Goal: Task Accomplishment & Management: Manage account settings

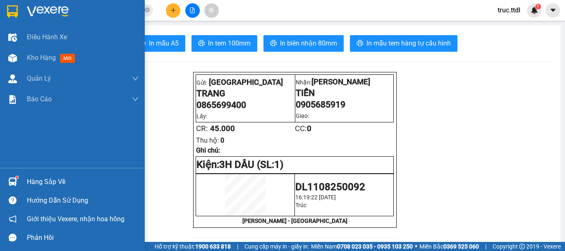
drag, startPoint x: 0, startPoint y: 0, endPoint x: 14, endPoint y: 8, distance: 16.1
click at [12, 5] on div at bounding box center [12, 11] width 14 height 14
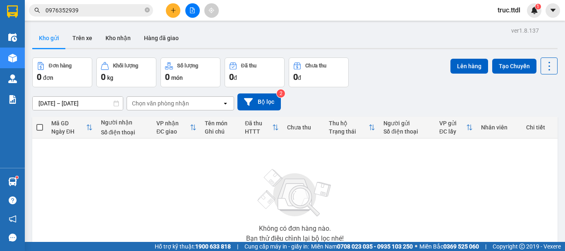
click at [191, 10] on icon "file-add" at bounding box center [193, 10] width 6 height 6
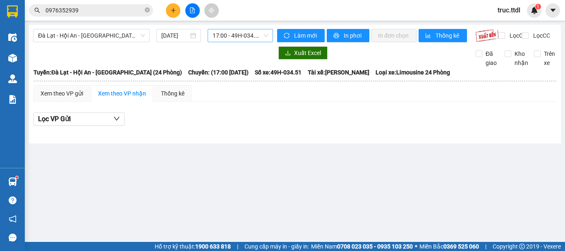
click at [236, 33] on span "17:00 - 49H-034.51" at bounding box center [240, 35] width 55 height 12
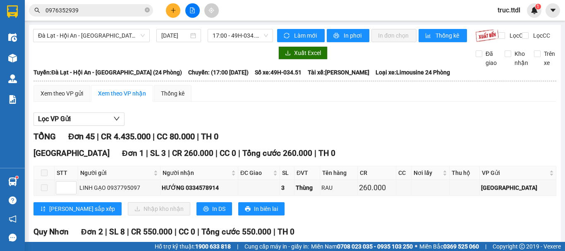
click at [319, 124] on div "Lọc VP Gửi" at bounding box center [295, 120] width 523 height 14
click at [238, 37] on span "17:00 - 49H-034.51" at bounding box center [240, 35] width 55 height 12
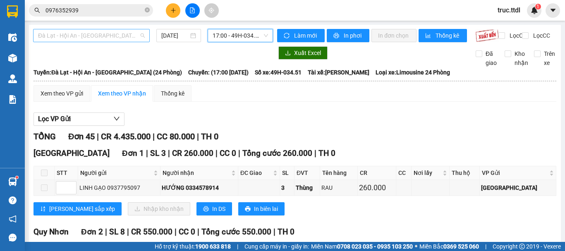
click at [111, 34] on span "Đà Lạt - Hội An - Đà Nẵng (24 Phòng)" at bounding box center [91, 35] width 107 height 12
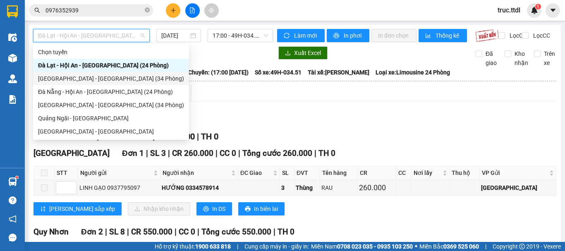
click at [108, 81] on div "Đà Lạt - Đà Nẵng (34 Phòng)" at bounding box center [111, 78] width 146 height 9
type input "11/08/2025"
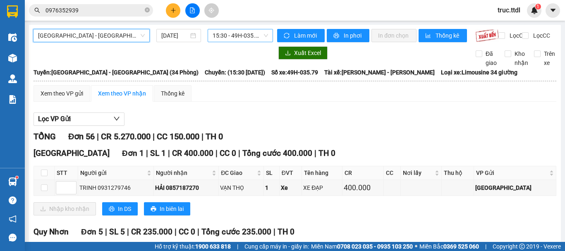
click at [251, 31] on span "15:30 - 49H-035.79" at bounding box center [240, 35] width 55 height 12
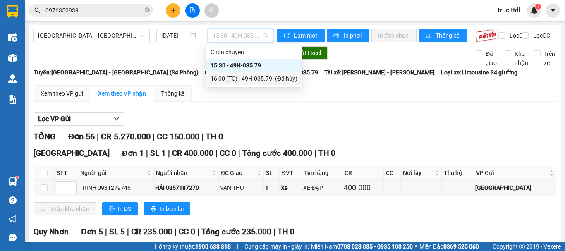
click at [243, 77] on div "16:00 (TC) - 49H-035.79 - (Đã hủy)" at bounding box center [254, 78] width 87 height 9
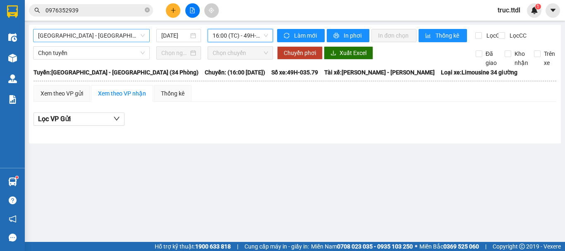
click at [128, 41] on span "Đà Lạt - Đà Nẵng (34 Phòng)" at bounding box center [91, 35] width 107 height 12
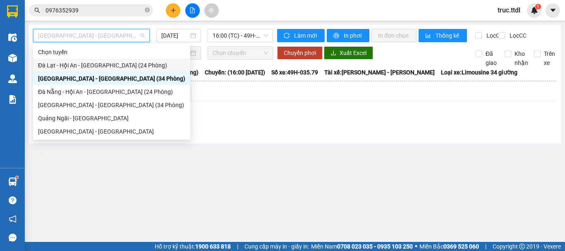
click at [101, 63] on div "Đà Lạt - Hội An - Đà Nẵng (24 Phòng)" at bounding box center [111, 65] width 147 height 9
type input "11/08/2025"
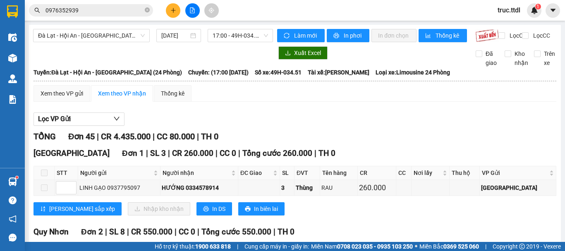
click at [54, 141] on span "TỔNG" at bounding box center [45, 137] width 22 height 10
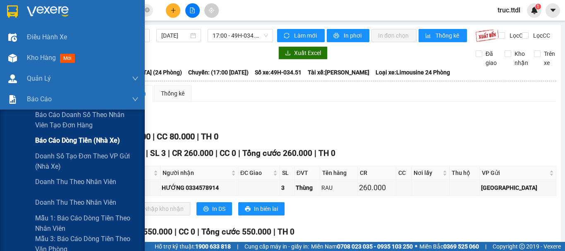
click at [60, 143] on span "Báo cáo dòng tiền (nhà xe)" at bounding box center [77, 140] width 85 height 10
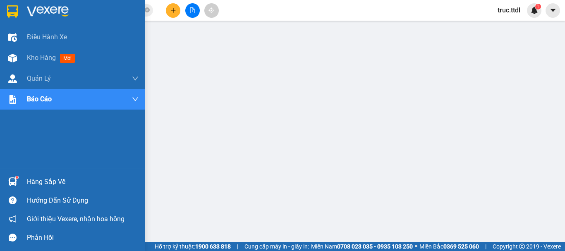
click at [10, 16] on img at bounding box center [12, 11] width 11 height 12
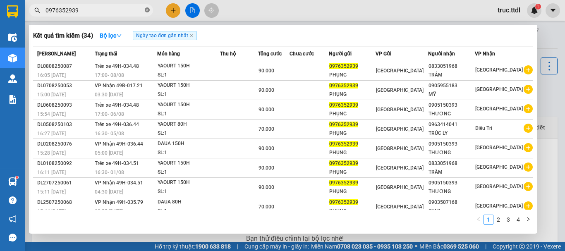
click at [149, 12] on icon "close-circle" at bounding box center [147, 9] width 5 height 5
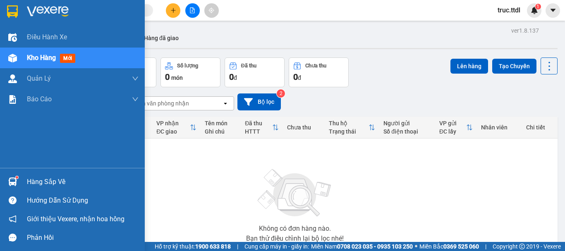
click at [17, 11] on img at bounding box center [12, 11] width 11 height 12
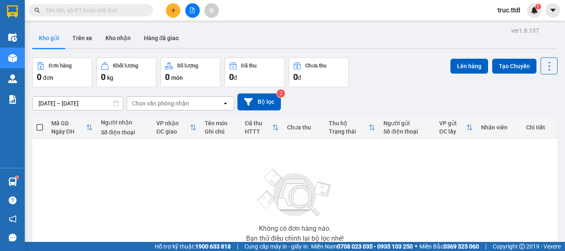
click at [513, 9] on span "truc.ttdl" at bounding box center [509, 10] width 36 height 10
click at [510, 22] on span "Đăng xuất" at bounding box center [520, 25] width 35 height 9
